Goal: Transaction & Acquisition: Obtain resource

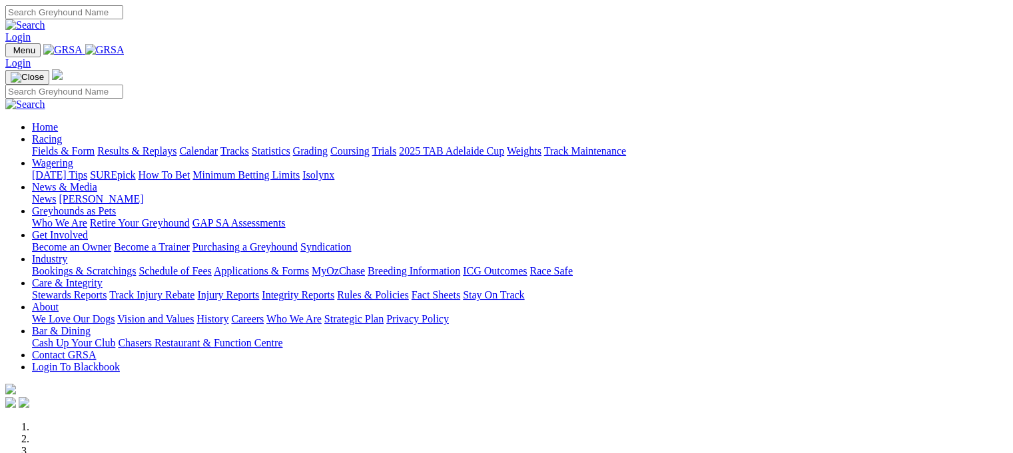
drag, startPoint x: 0, startPoint y: 0, endPoint x: 228, endPoint y: 47, distance: 232.6
click at [62, 133] on link "Racing" at bounding box center [47, 138] width 30 height 11
click at [43, 145] on link "Fields & Form" at bounding box center [63, 150] width 63 height 11
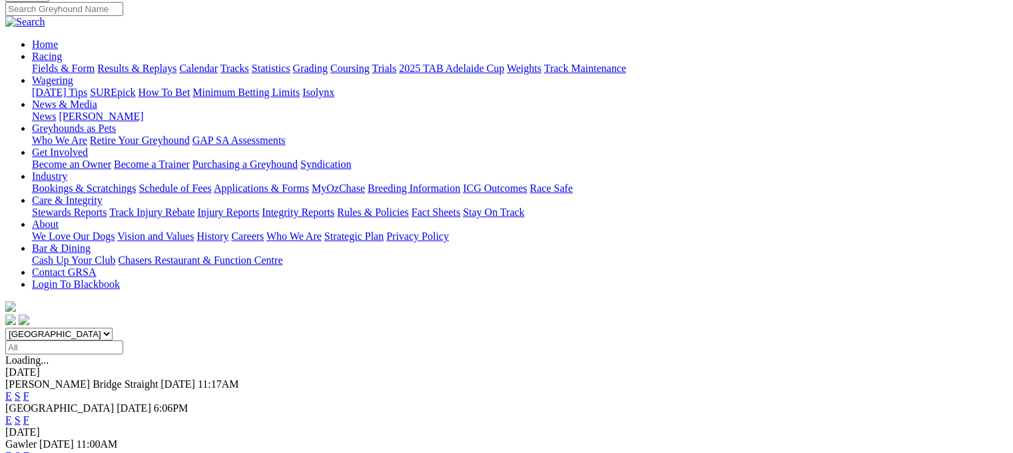
scroll to position [231, 0]
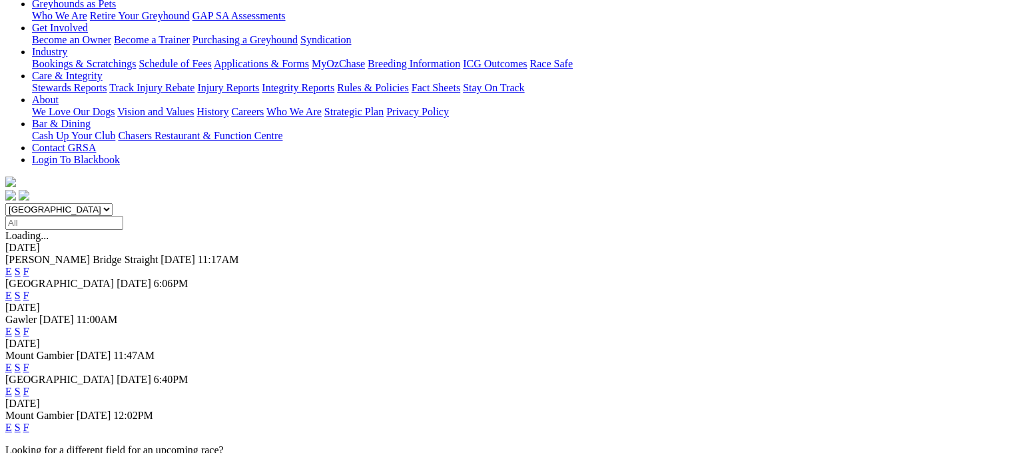
click at [29, 422] on link "F" at bounding box center [26, 427] width 6 height 11
